Goal: Find specific page/section: Find specific page/section

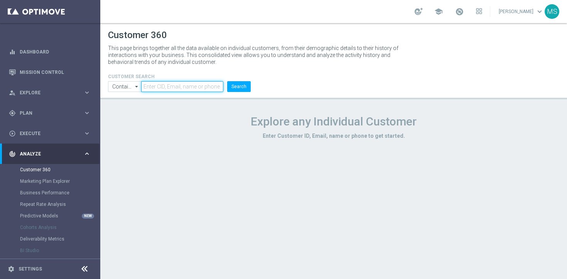
click at [192, 84] on input "text" at bounding box center [182, 86] width 82 height 11
paste input "835631"
type input "835631"
click at [234, 88] on button "Search" at bounding box center [239, 86] width 24 height 11
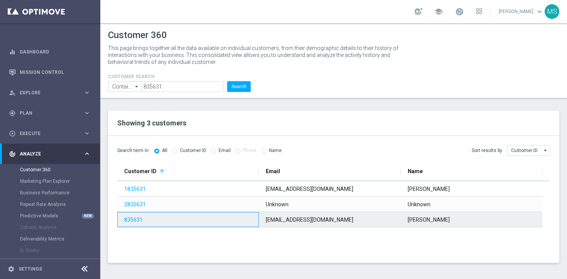
click at [206, 220] on span "835631" at bounding box center [187, 220] width 126 height 15
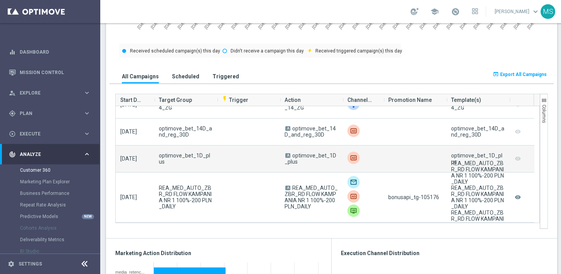
scroll to position [490, 0]
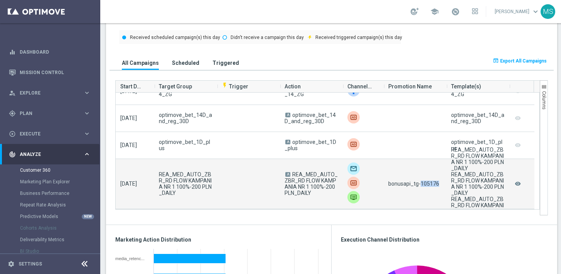
drag, startPoint x: 439, startPoint y: 182, endPoint x: 419, endPoint y: 183, distance: 20.8
click at [419, 183] on div "bonusapi_tg-105176" at bounding box center [415, 184] width 63 height 50
copy span "105176"
click at [431, 190] on div "bonusapi_tg-105176" at bounding box center [415, 184] width 63 height 50
drag, startPoint x: 439, startPoint y: 182, endPoint x: 419, endPoint y: 183, distance: 19.7
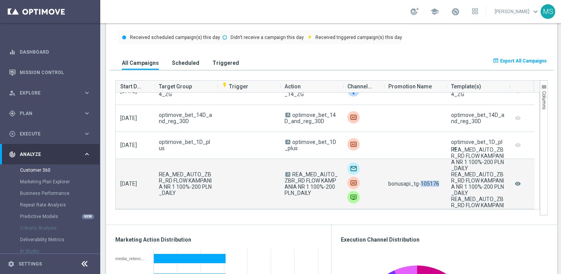
click at [419, 183] on div "bonusapi_tg-105176" at bounding box center [415, 184] width 63 height 50
copy span "105176"
drag, startPoint x: 310, startPoint y: 193, endPoint x: 294, endPoint y: 173, distance: 26.0
click at [294, 173] on span "A REA_MED_AUTO_ZBR_RD FLOW KAMPANIA NR 1 100%-200 PLN_DAILY" at bounding box center [311, 183] width 54 height 25
copy span "REA_MED_AUTO_ZBR_RD FLOW KAMPANIA NR 1 100%-200 PLN_DAILY"
